Goal: Transaction & Acquisition: Book appointment/travel/reservation

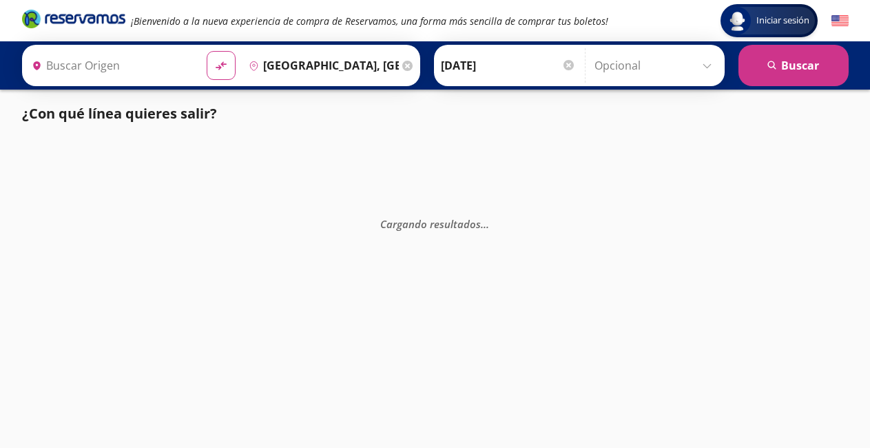
type input "[GEOGRAPHIC_DATA], [GEOGRAPHIC_DATA]"
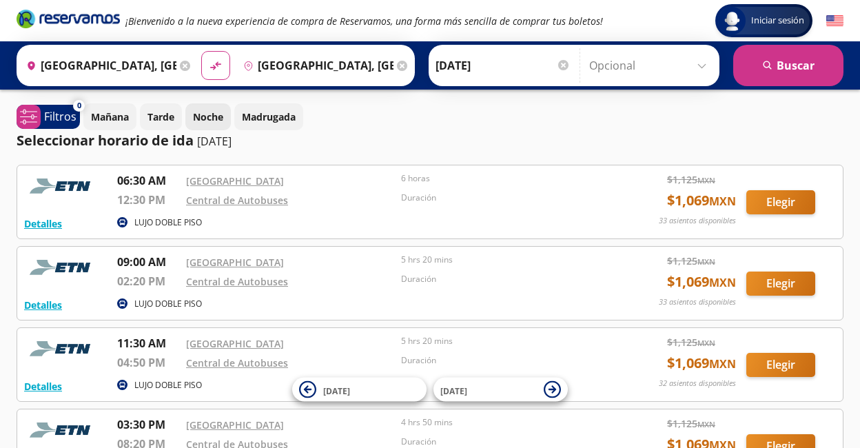
click at [205, 119] on p "Noche" at bounding box center [208, 117] width 30 height 14
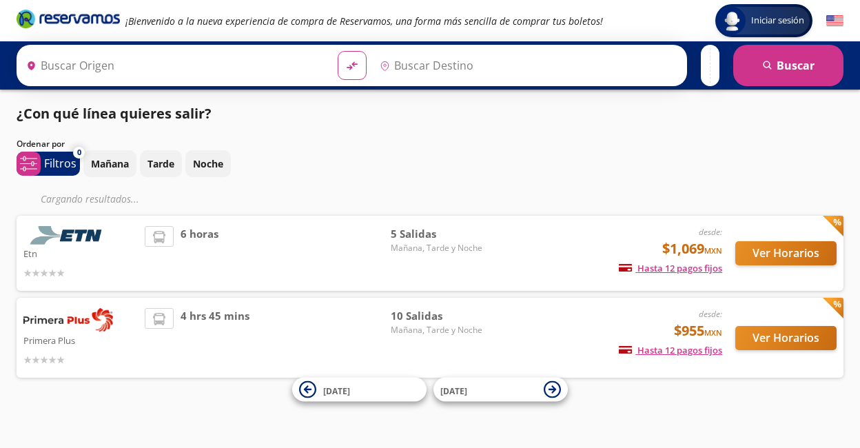
type input "[GEOGRAPHIC_DATA], [GEOGRAPHIC_DATA]"
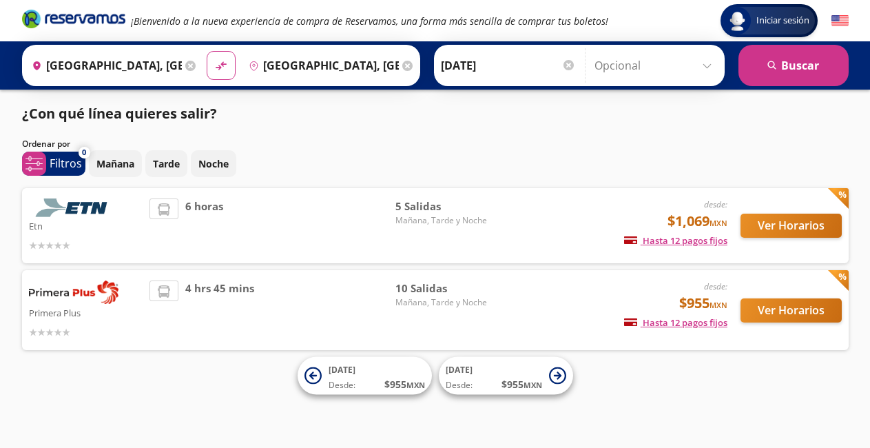
click at [573, 63] on div at bounding box center [569, 65] width 10 height 10
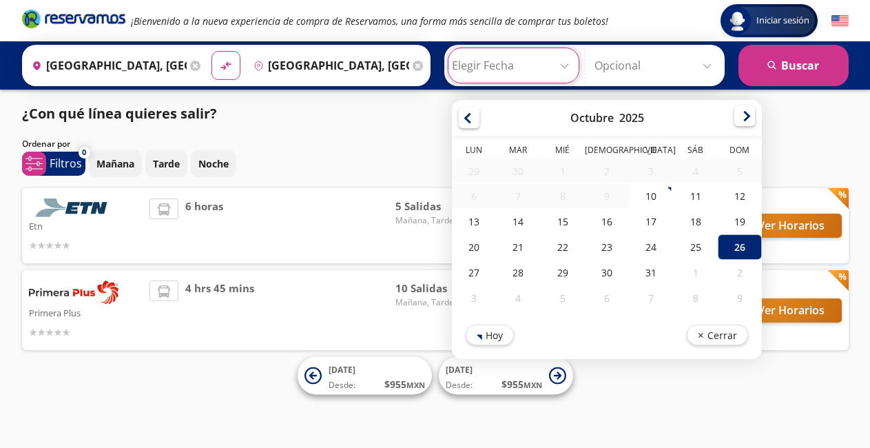
click at [746, 119] on div at bounding box center [745, 115] width 21 height 21
click at [746, 119] on div at bounding box center [745, 118] width 21 height 21
click at [744, 252] on div "28" at bounding box center [739, 249] width 44 height 26
type input "[DATE]"
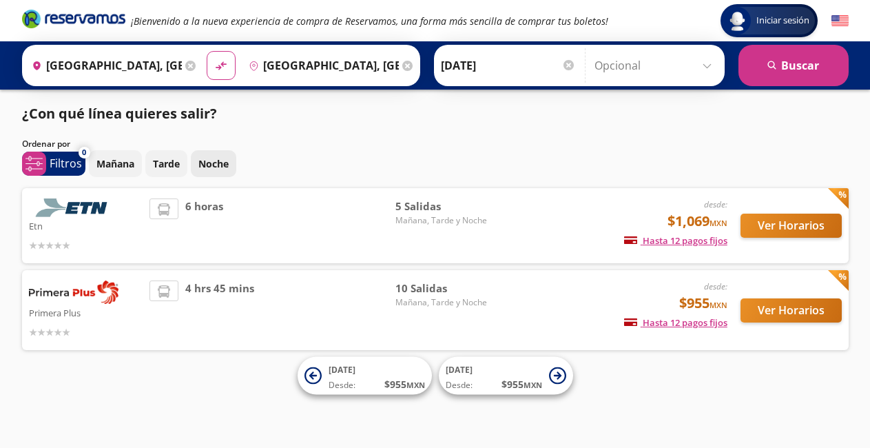
click at [223, 167] on p "Noche" at bounding box center [213, 163] width 30 height 14
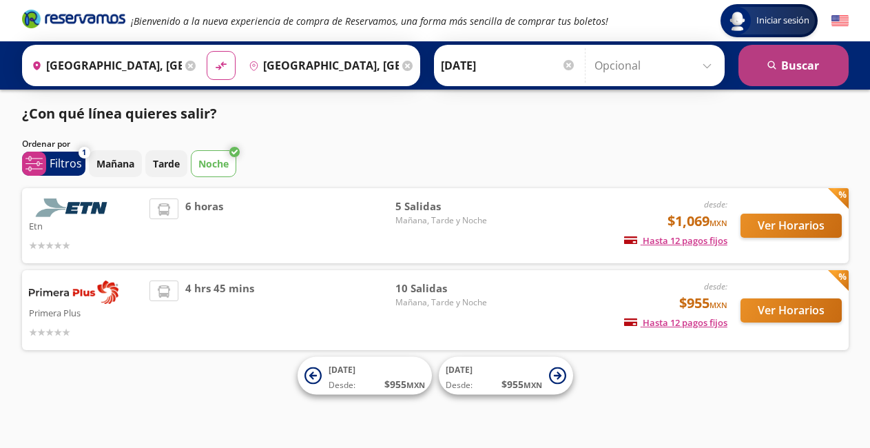
click at [786, 67] on button "search [GEOGRAPHIC_DATA]" at bounding box center [794, 65] width 110 height 41
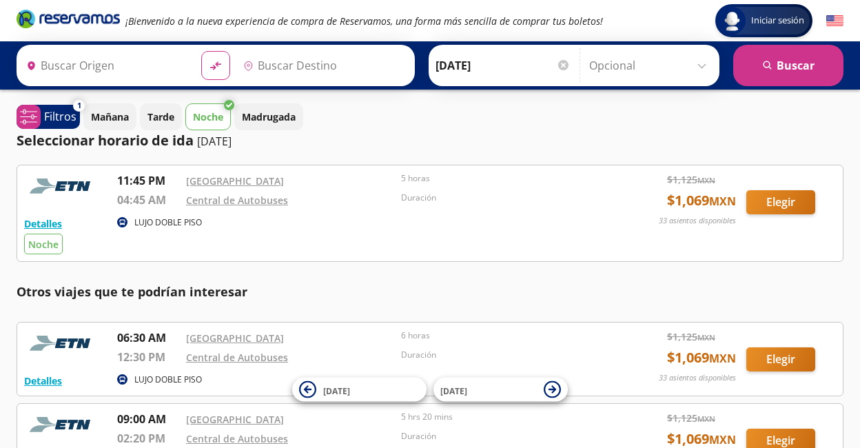
type input "[GEOGRAPHIC_DATA], [GEOGRAPHIC_DATA]"
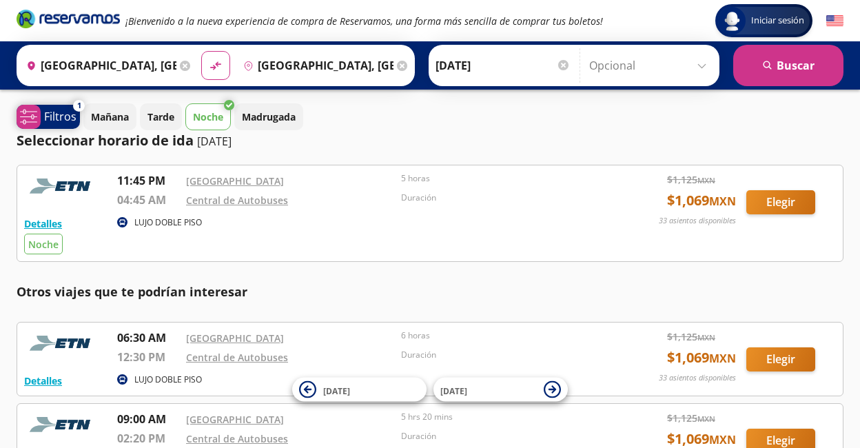
click at [59, 116] on p "Filtros" at bounding box center [60, 116] width 32 height 17
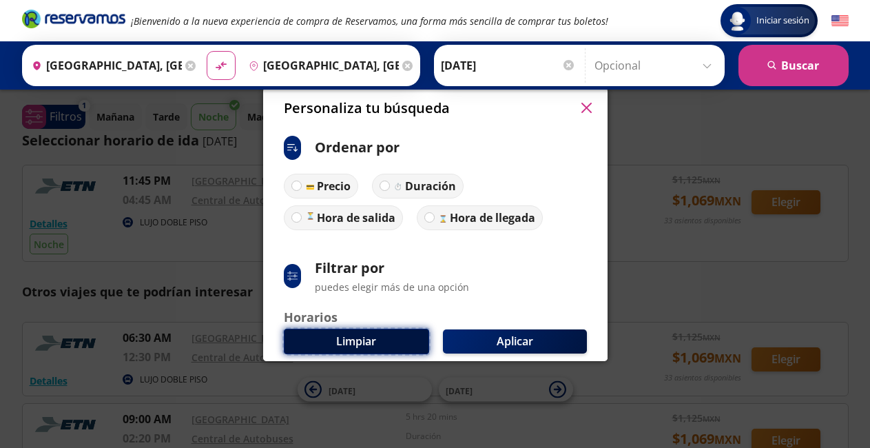
click at [407, 335] on button "Limpiar" at bounding box center [356, 342] width 145 height 26
